Goal: Task Accomplishment & Management: Manage account settings

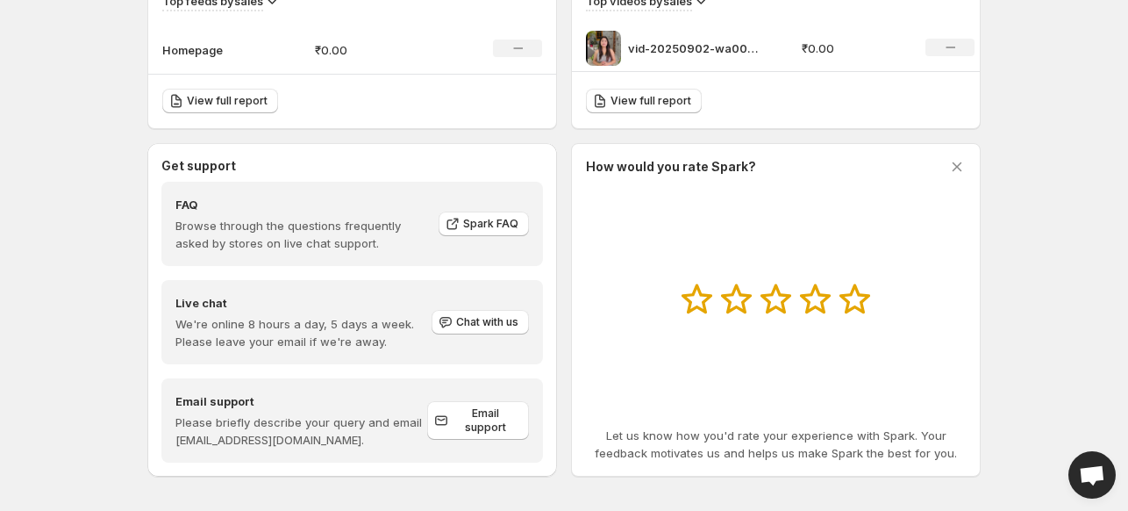
scroll to position [649, 0]
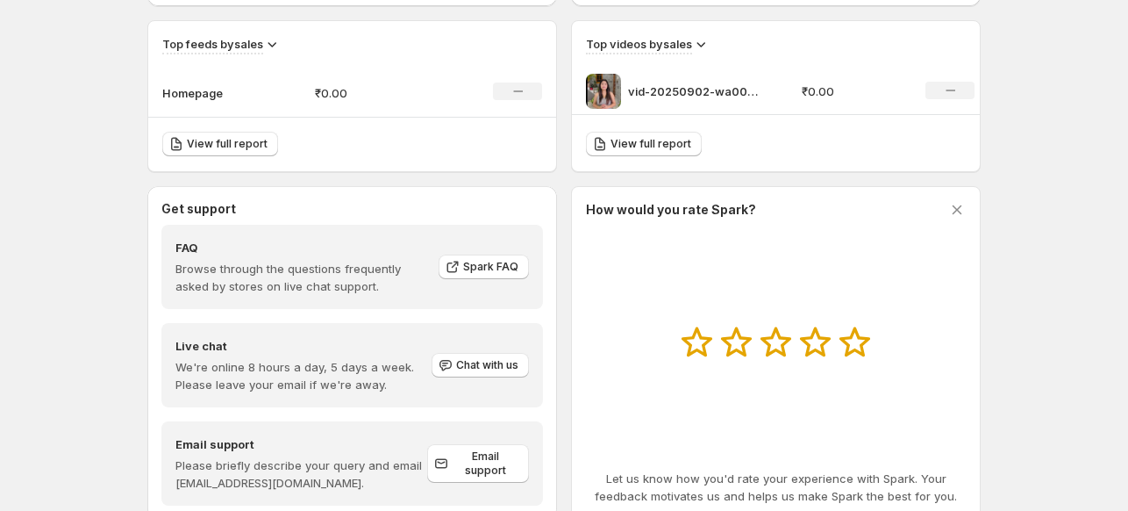
scroll to position [609, 0]
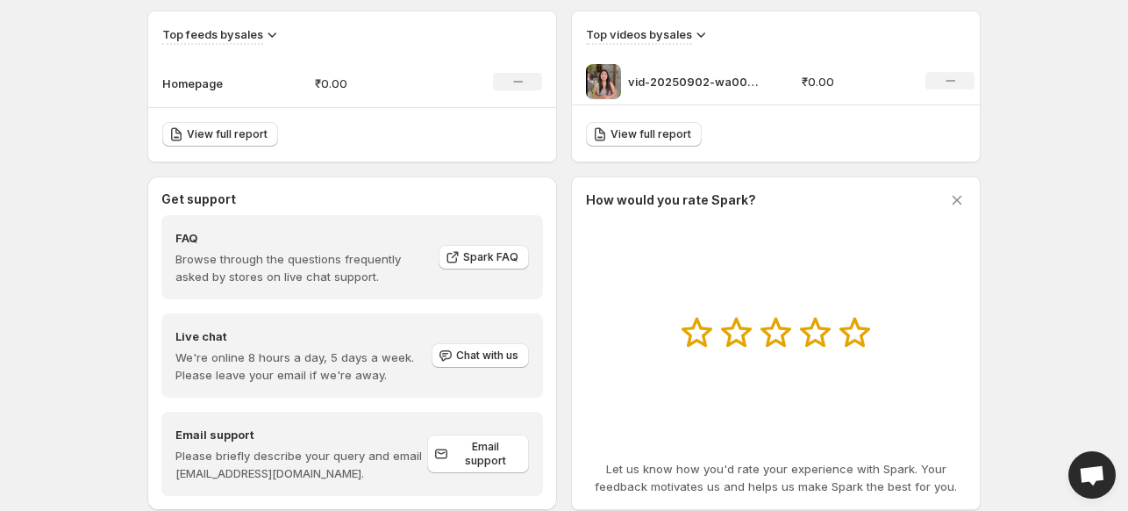
click at [961, 80] on div "No change" at bounding box center [950, 81] width 49 height 18
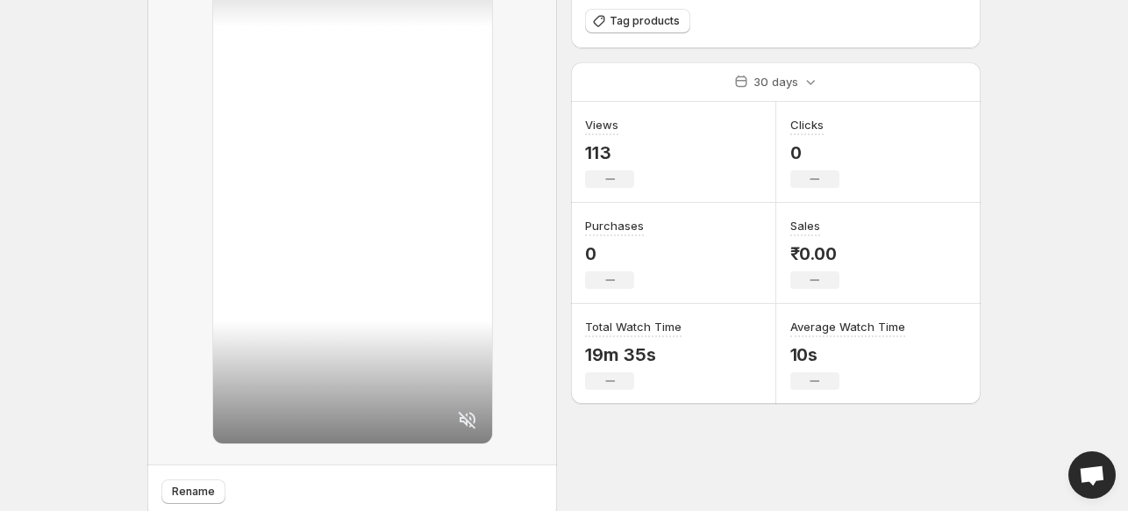
scroll to position [136, 0]
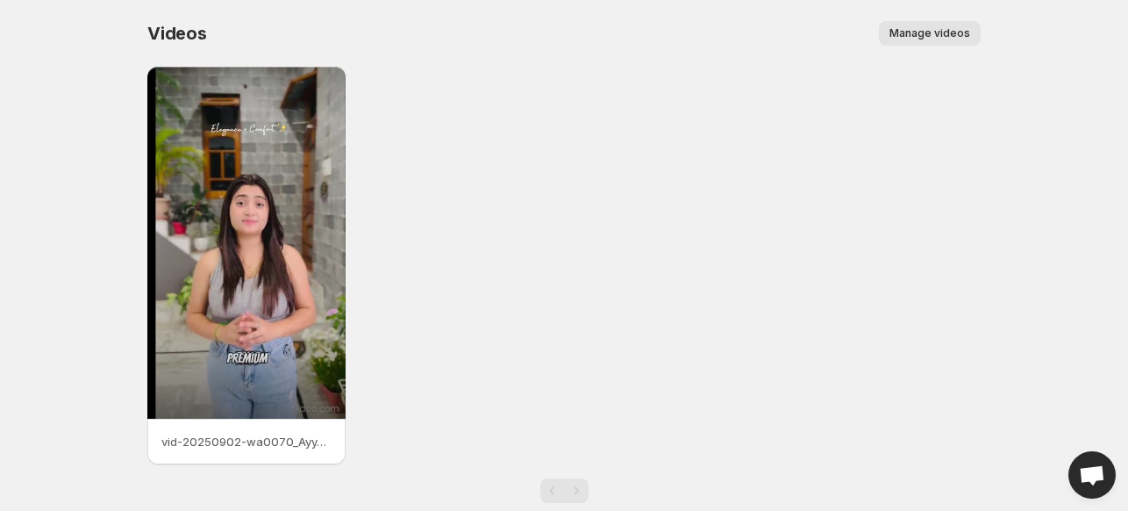
click at [944, 38] on span "Manage videos" at bounding box center [930, 33] width 81 height 14
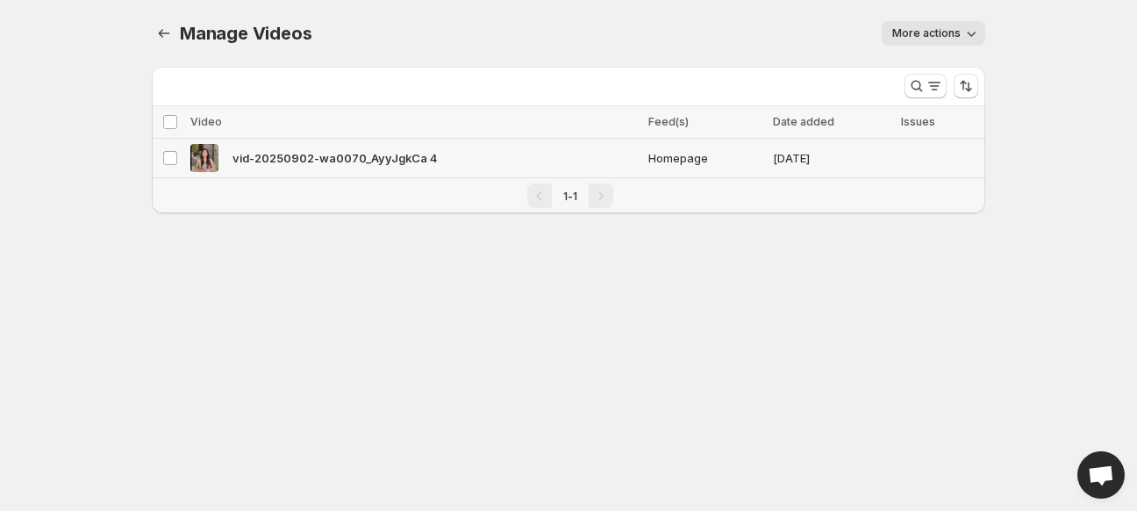
click at [745, 160] on span "Homepage" at bounding box center [705, 158] width 115 height 18
click at [863, 326] on body "Home Feeds Videos Subscription Settings Manage Videos. This page is ready Manag…" at bounding box center [568, 255] width 1137 height 511
click at [244, 393] on body "Home Feeds Videos Subscription Settings Manage Videos. This page is ready Manag…" at bounding box center [568, 255] width 1137 height 511
click at [276, 185] on div "1-1" at bounding box center [570, 195] width 816 height 25
click at [157, 24] on button "Manage Videos" at bounding box center [164, 33] width 25 height 25
